Goal: Use online tool/utility: Utilize a website feature to perform a specific function

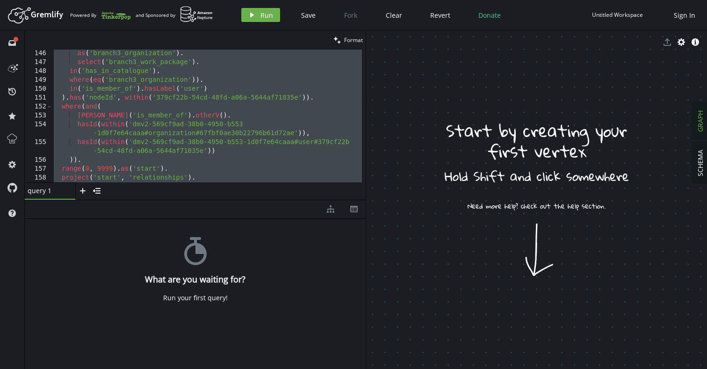
scroll to position [1289, 0]
click at [261, 169] on div "as ( 'branch3_organization' ) . select ( 'branch3_work_package' ) . in ( 'has_i…" at bounding box center [207, 124] width 310 height 151
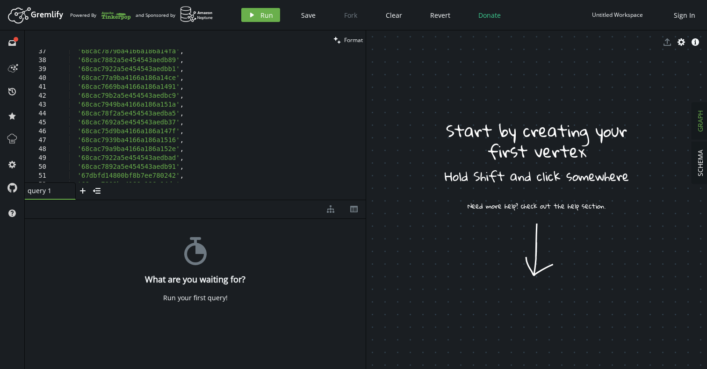
scroll to position [0, 0]
click at [222, 131] on div "g . withSideEffect ( 'Neptune#useDFE' , true ) . V ( ) . hasLabel ( 'dmv2-569cf…" at bounding box center [207, 125] width 310 height 151
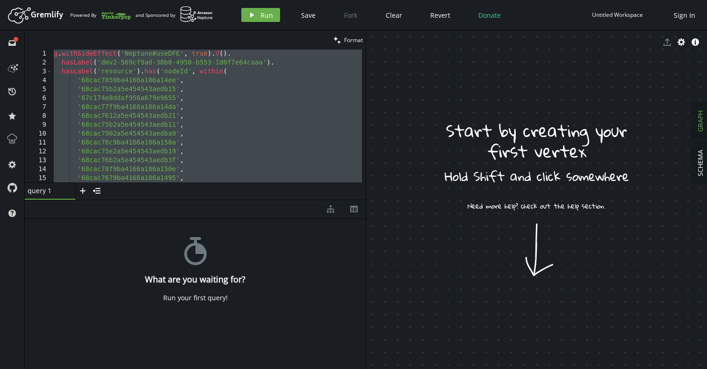
paste textarea "}"
type textarea "}"
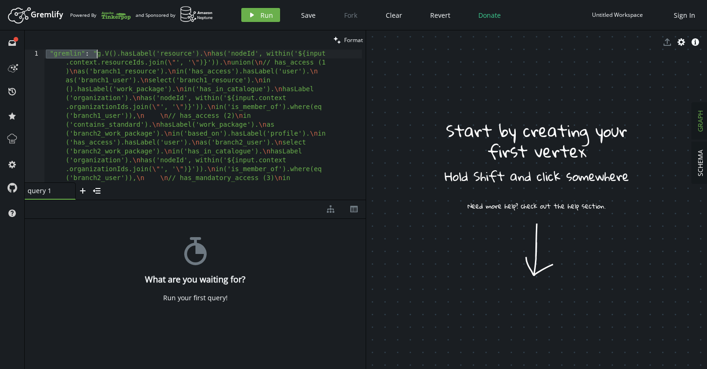
type textarea "g.V().hasLabel('resource').\n has('nodeId', within('${input.context.resourceIds…"
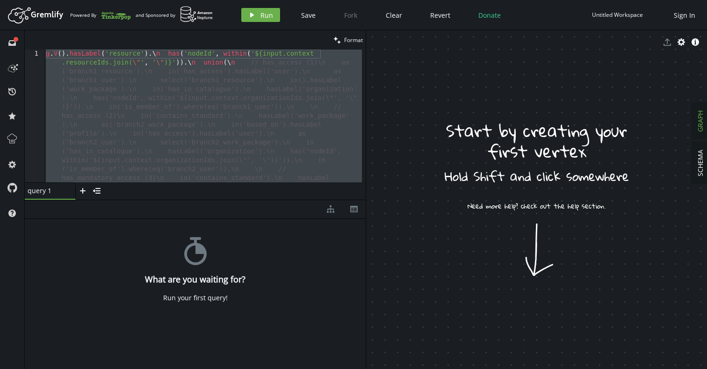
click at [199, 131] on div "g . V ( ) . hasLabel ( 'resource' ) . \ n has ( 'nodeId' , within ( '${input.co…" at bounding box center [203, 312] width 318 height 524
paste textarea ").has('nodeId', within('${input.context.userIds.join("', '")}'))"
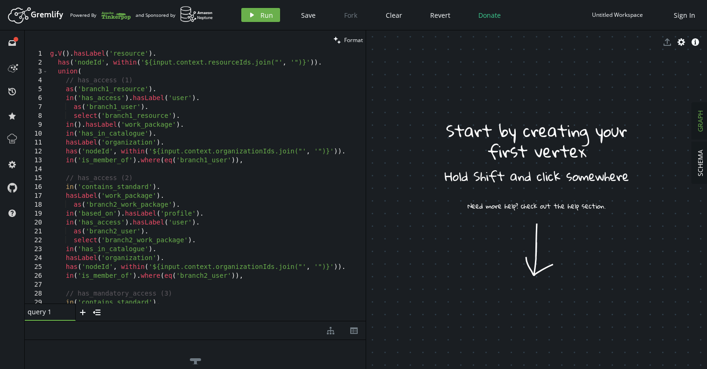
drag, startPoint x: 320, startPoint y: 200, endPoint x: 326, endPoint y: 321, distance: 121.7
click at [326, 321] on div at bounding box center [195, 321] width 341 height 0
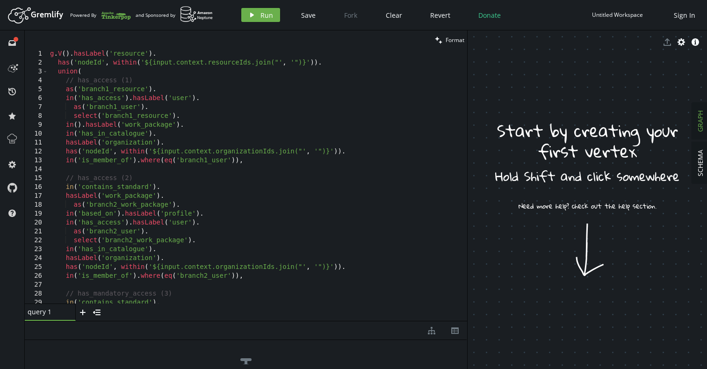
drag, startPoint x: 366, startPoint y: 204, endPoint x: 467, endPoint y: 204, distance: 101.5
click at [467, 204] on div at bounding box center [467, 199] width 0 height 339
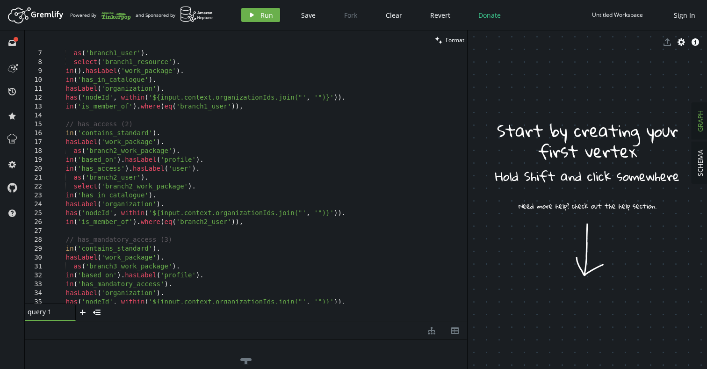
scroll to position [110, 0]
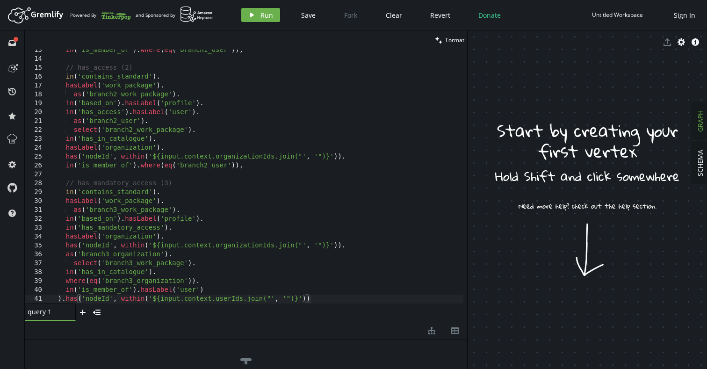
click at [369, 148] on div "in ( 'is_member_of' ) . where ( eq ( 'branch1_user' )) , // has_access (2) in (…" at bounding box center [255, 182] width 415 height 272
type textarea "in('is_member_of').hasLabel('user') ).has('nodeId', within('${input.context.use…"
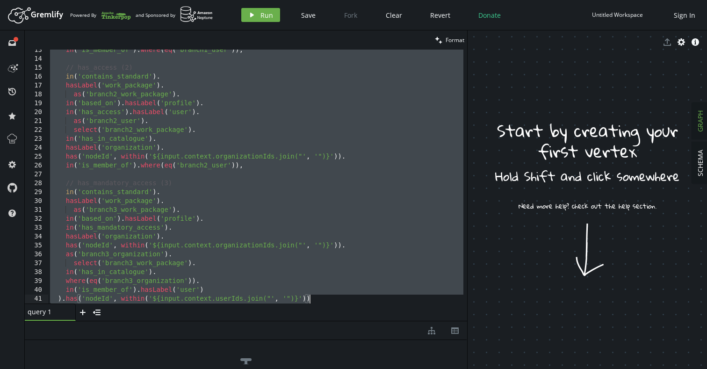
paste textarea
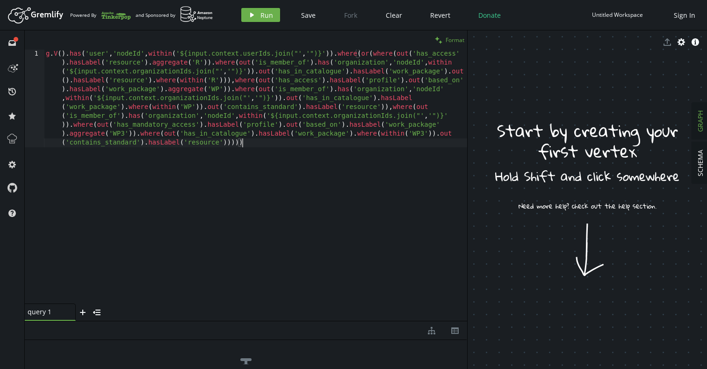
click at [453, 36] on button "clean Format" at bounding box center [449, 39] width 35 height 19
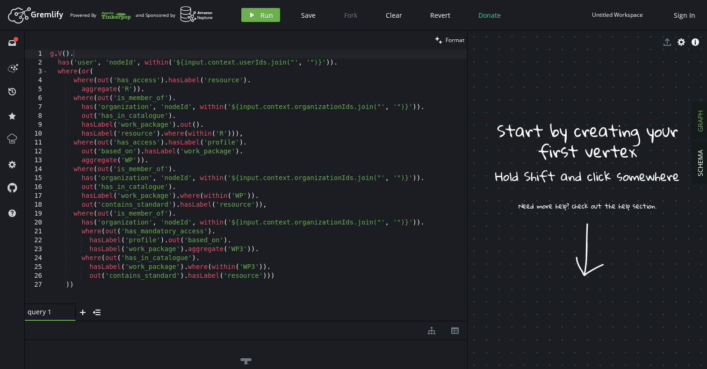
type textarea "where(out('has_access').hasLabel('profile')."
click at [351, 142] on div "g . V ( ) . has ( 'user' , 'nodeId' , within ( '${input.context.userIds.join("'…" at bounding box center [257, 186] width 419 height 272
